Goal: Transaction & Acquisition: Purchase product/service

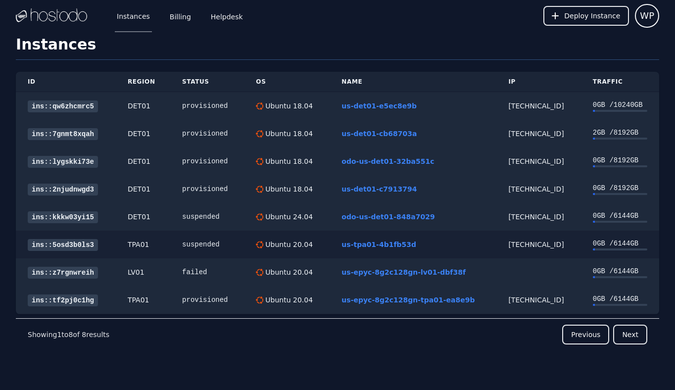
click at [528, 242] on div "[TECHNICAL_ID]" at bounding box center [539, 245] width 60 height 10
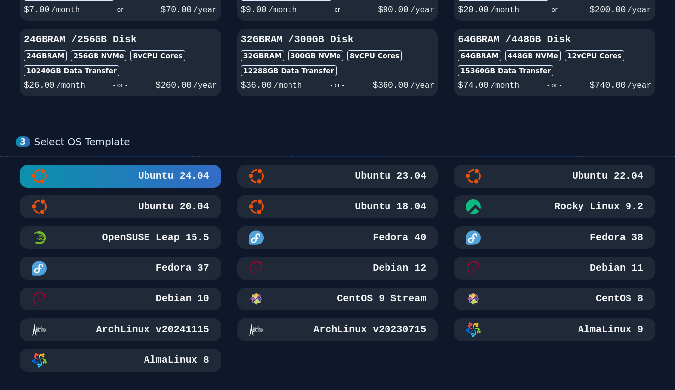
scroll to position [407, 0]
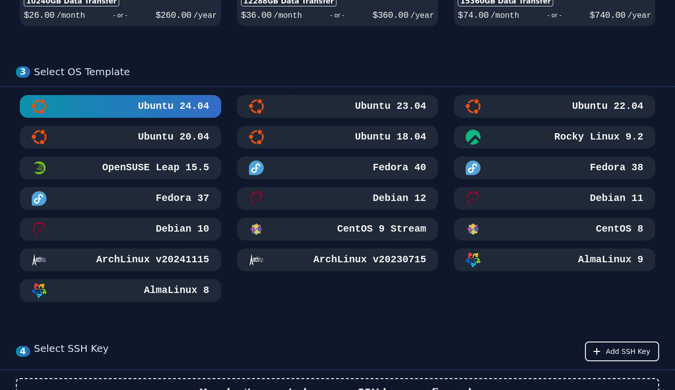
click at [375, 139] on h3 "Ubuntu 18.04" at bounding box center [389, 137] width 73 height 14
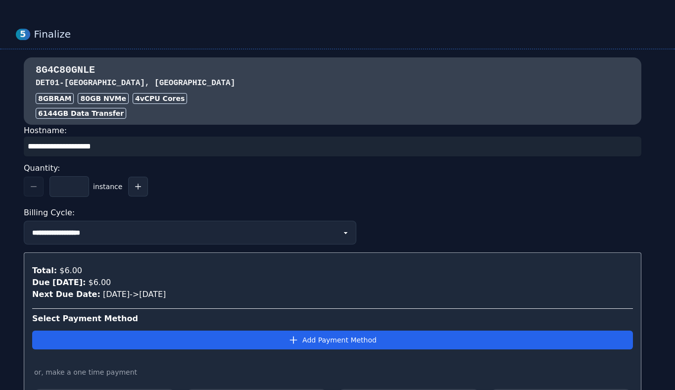
scroll to position [933, 0]
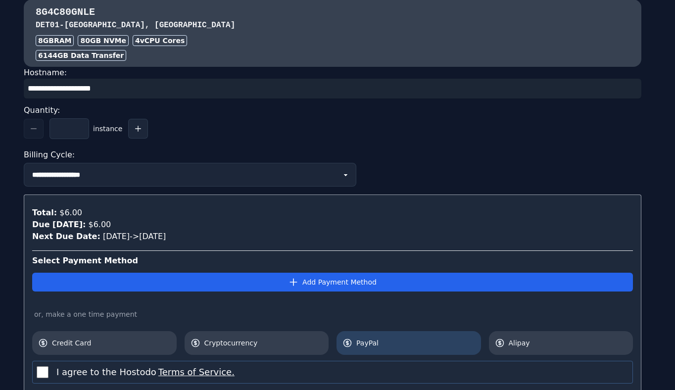
click at [385, 351] on link "PayPal" at bounding box center [409, 343] width 145 height 24
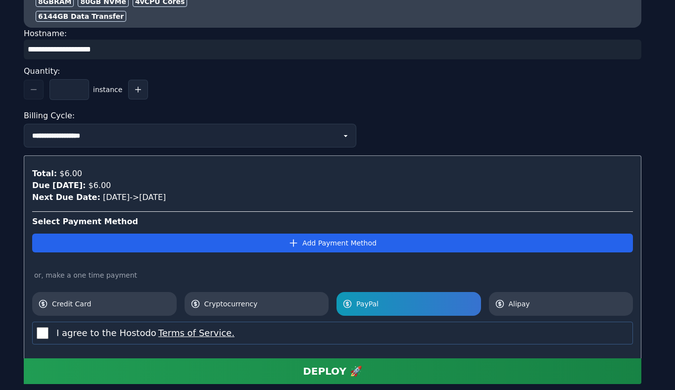
scroll to position [1034, 0]
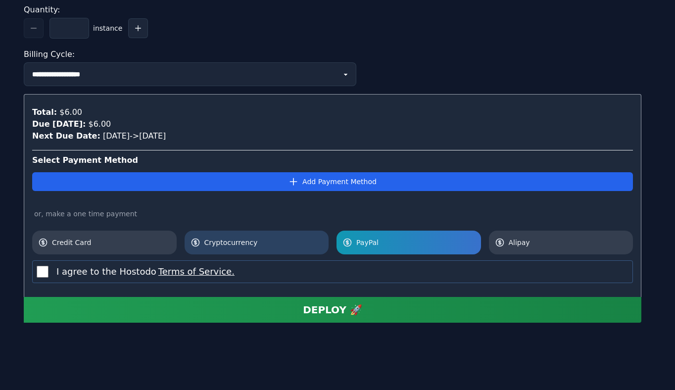
click at [225, 245] on span "Cryptocurrency" at bounding box center [263, 243] width 119 height 10
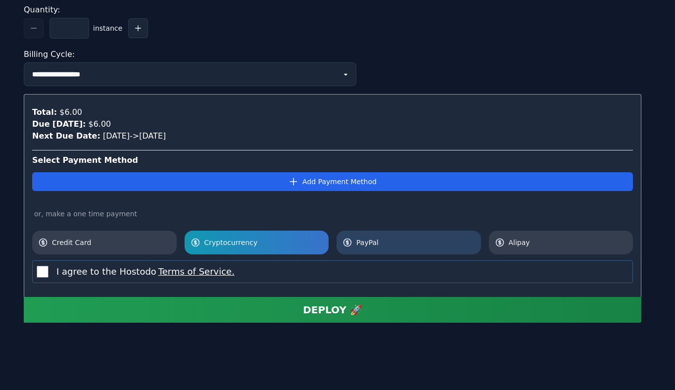
click at [346, 245] on icon at bounding box center [348, 243] width 10 height 10
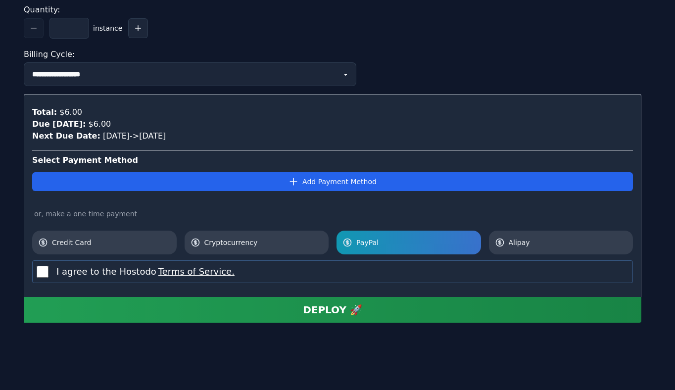
click at [348, 311] on div "DEPLOY 🚀" at bounding box center [332, 310] width 59 height 14
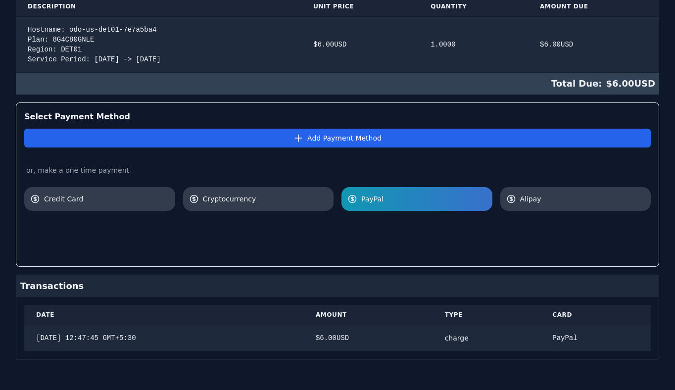
scroll to position [240, 0]
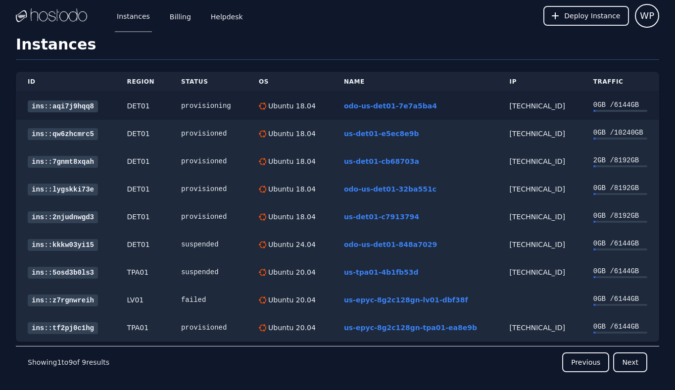
click at [76, 103] on link "ins::aqi7j9hqq8" at bounding box center [63, 107] width 70 height 12
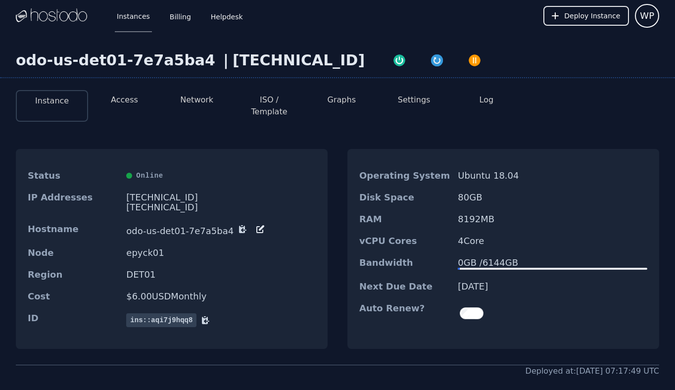
click at [155, 193] on div "38.43.93.166" at bounding box center [221, 198] width 190 height 10
click at [127, 87] on div "Instance Access Network ISO / Template Graphs Settings Log" at bounding box center [338, 101] width 644 height 39
click at [127, 95] on button "Access" at bounding box center [124, 100] width 27 height 12
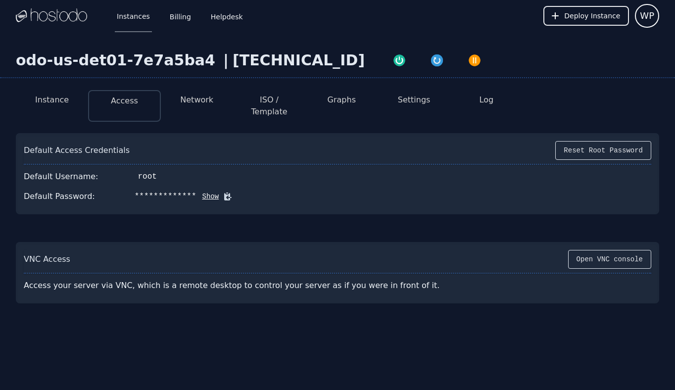
click at [224, 193] on icon at bounding box center [227, 196] width 7 height 7
click at [271, 58] on div "38.43.93.166" at bounding box center [299, 60] width 132 height 18
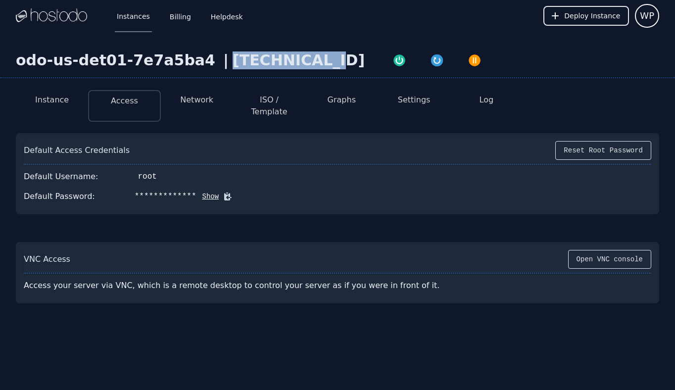
copy div "38.43.93.166"
